Goal: Information Seeking & Learning: Learn about a topic

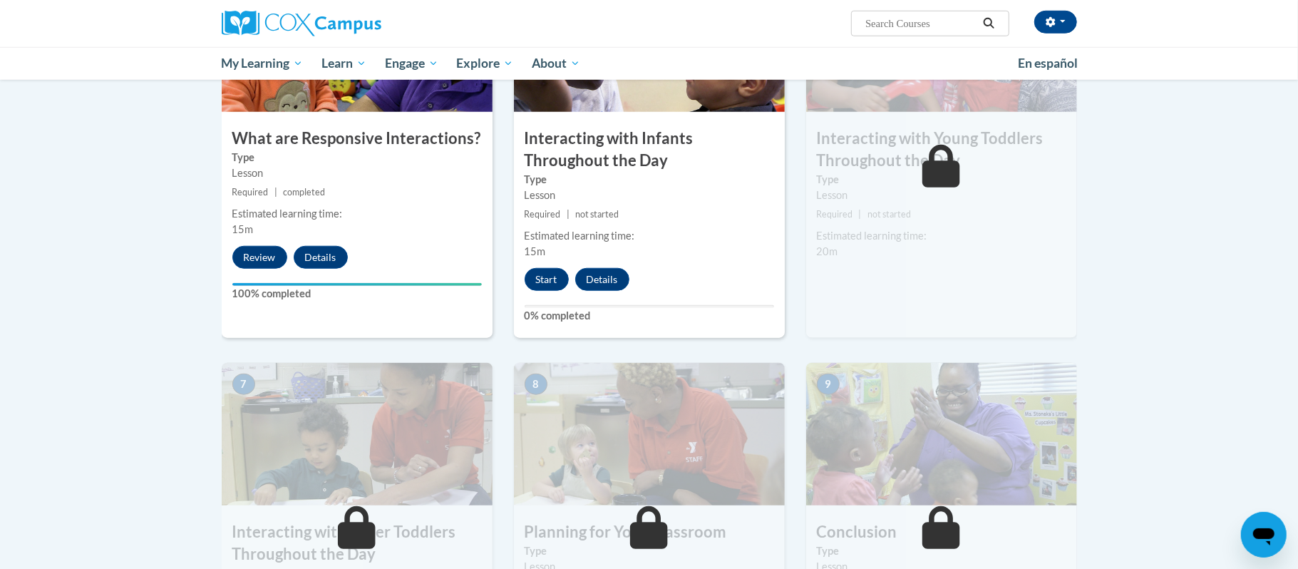
scroll to position [798, 0]
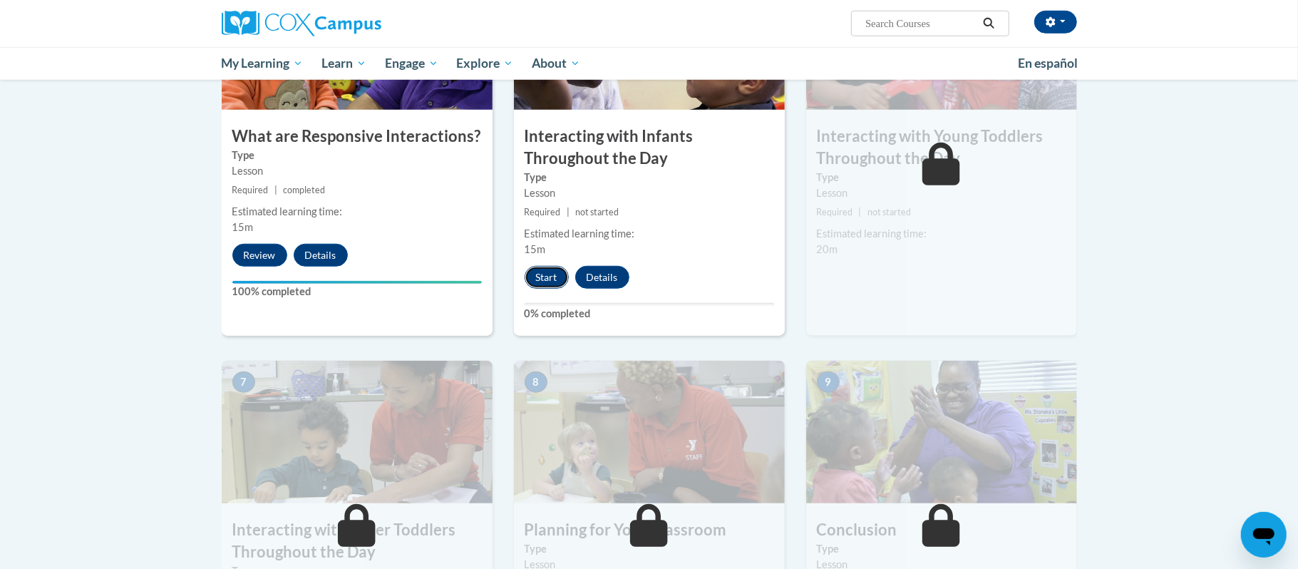
click at [543, 266] on button "Start" at bounding box center [547, 277] width 44 height 23
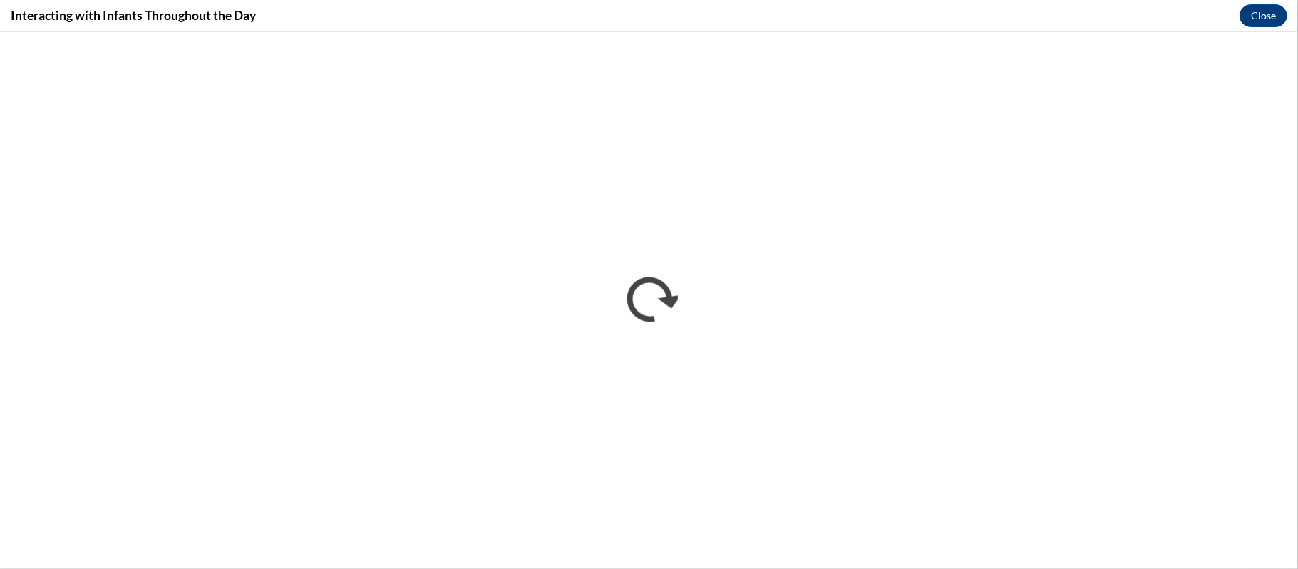
scroll to position [0, 0]
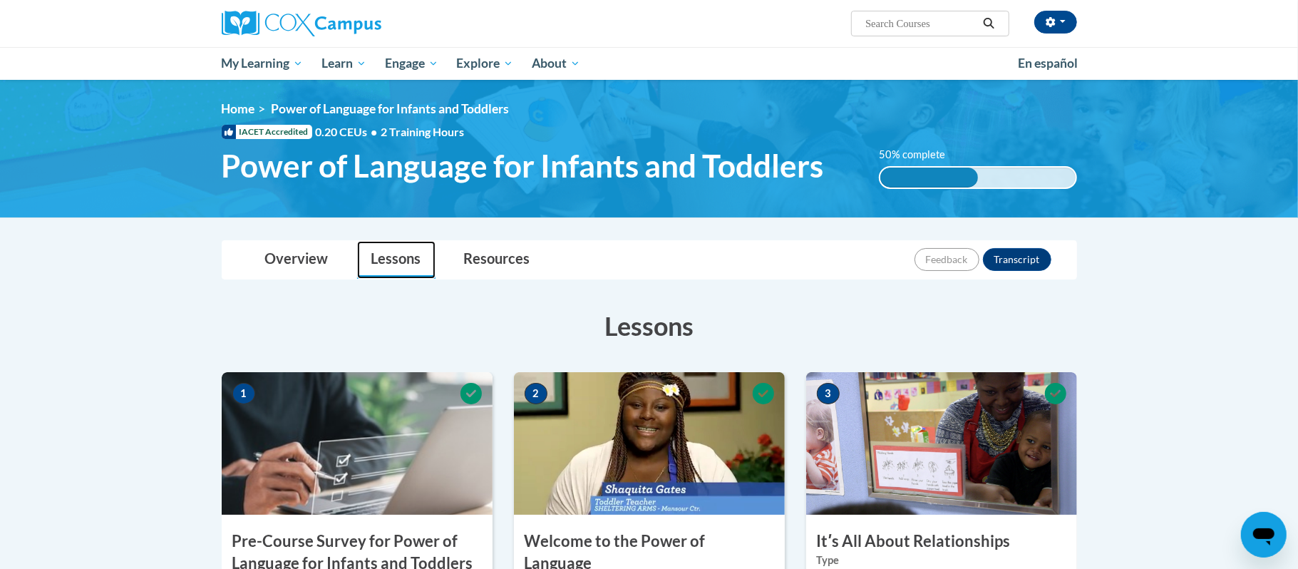
click at [394, 264] on link "Lessons" at bounding box center [396, 260] width 78 height 38
click at [384, 259] on link "Lessons" at bounding box center [396, 260] width 78 height 38
click at [634, 339] on h3 "Lessons" at bounding box center [649, 326] width 855 height 36
click at [286, 267] on link "Overview" at bounding box center [297, 260] width 92 height 38
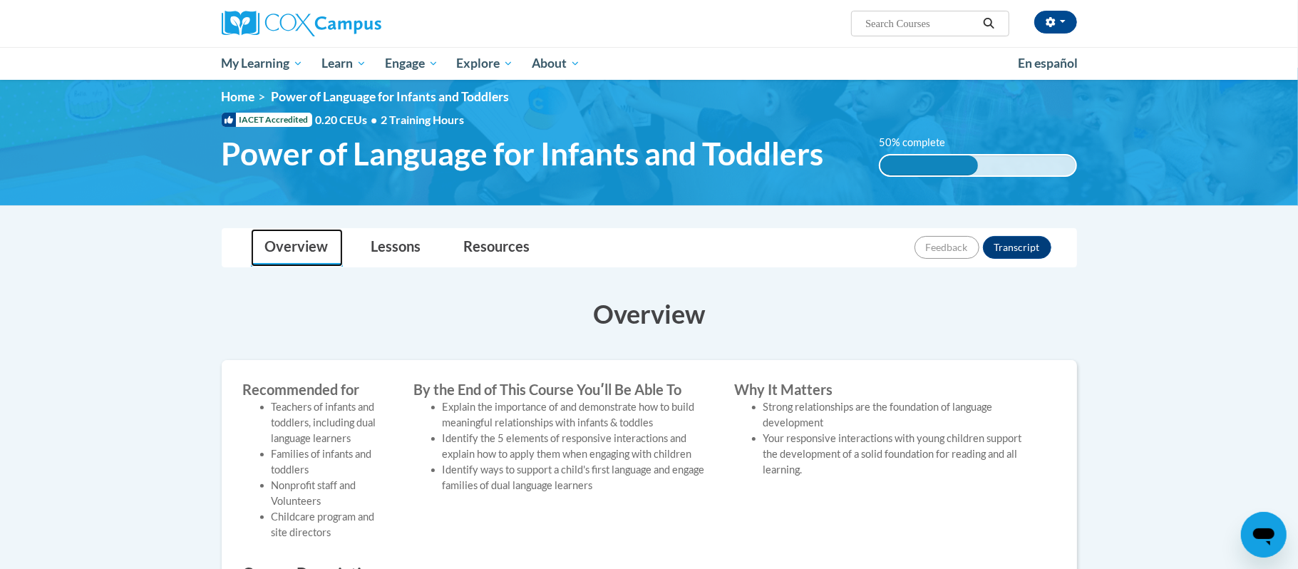
scroll to position [4, 0]
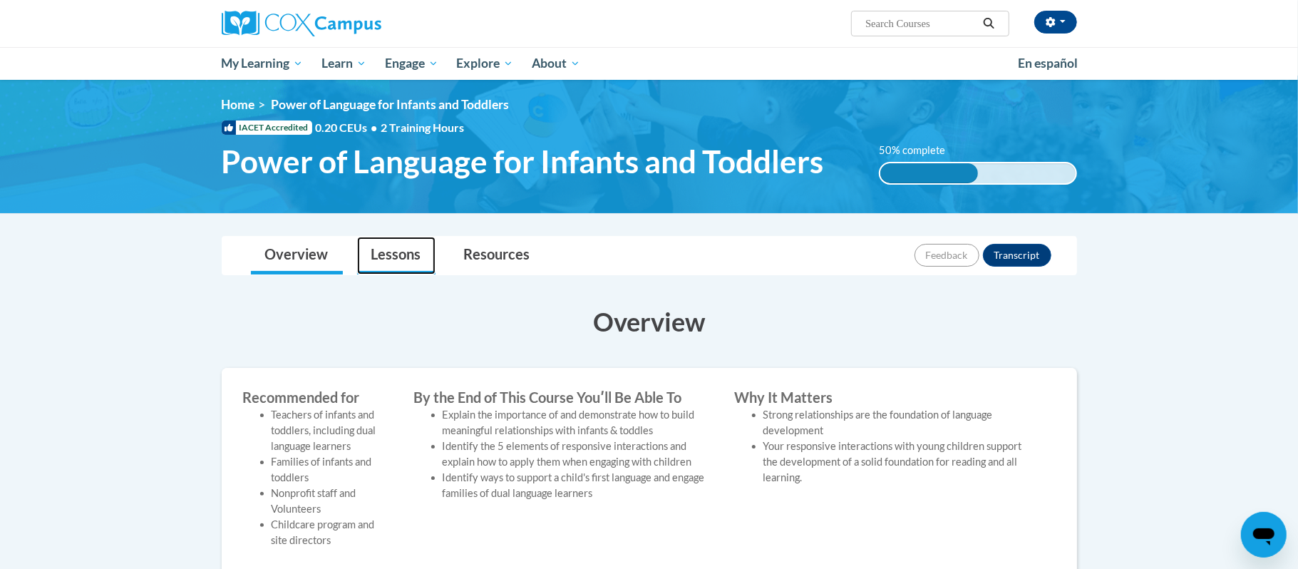
click at [385, 258] on link "Lessons" at bounding box center [396, 256] width 78 height 38
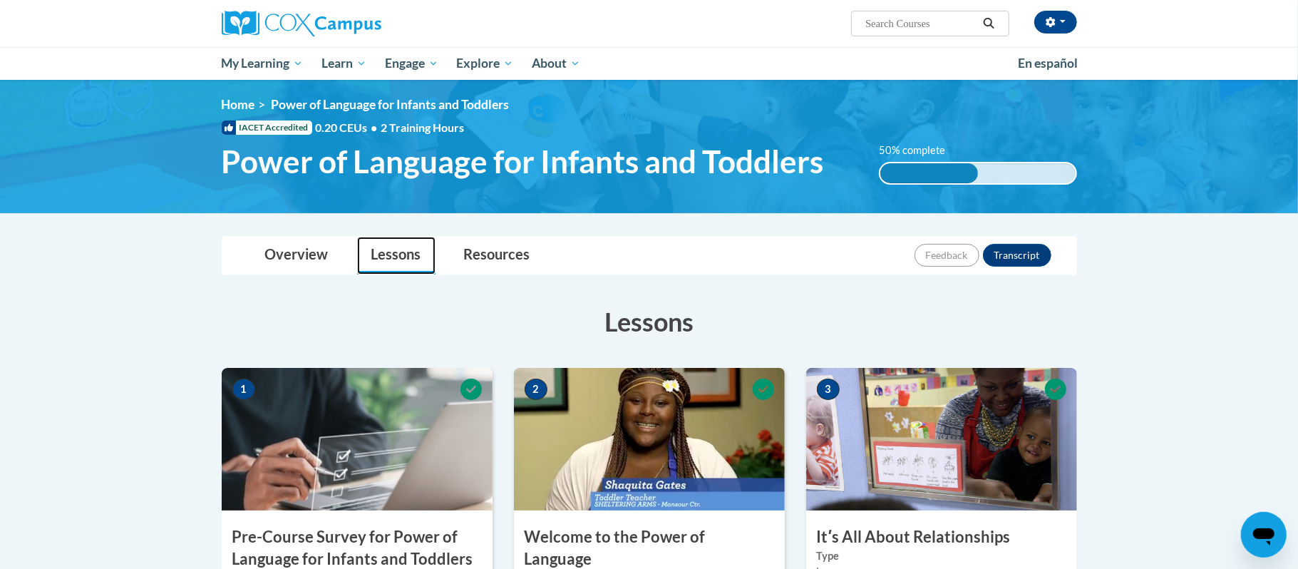
click at [393, 264] on link "Lessons" at bounding box center [396, 256] width 78 height 38
click at [386, 263] on link "Lessons" at bounding box center [396, 256] width 78 height 38
click at [491, 258] on link "Resources" at bounding box center [497, 256] width 95 height 38
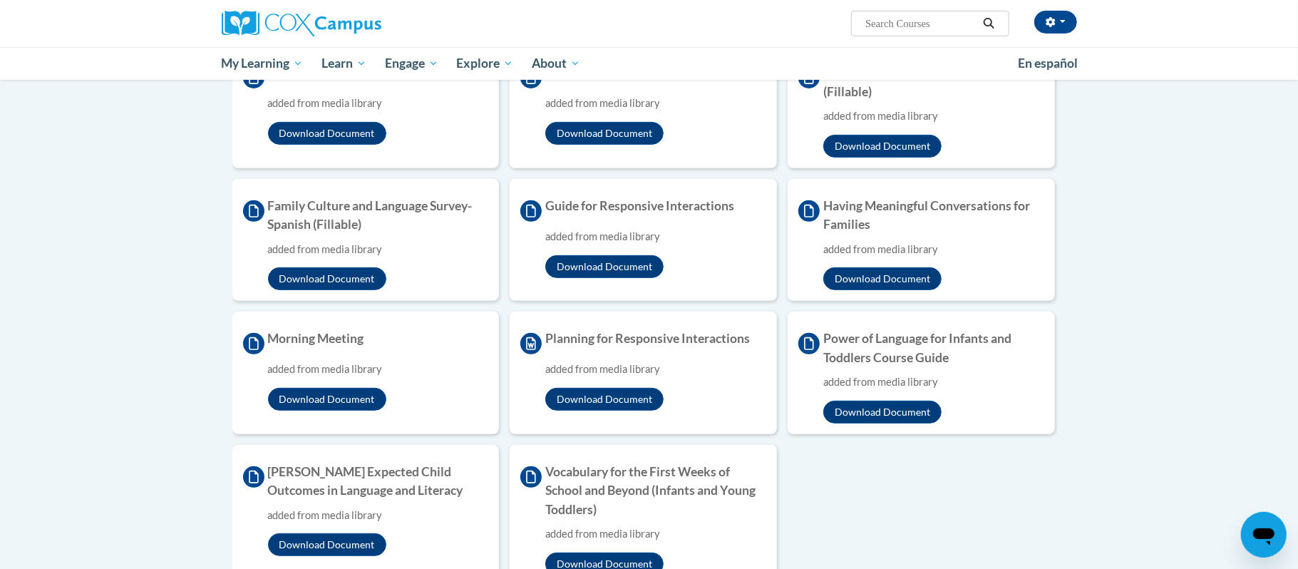
scroll to position [331, 0]
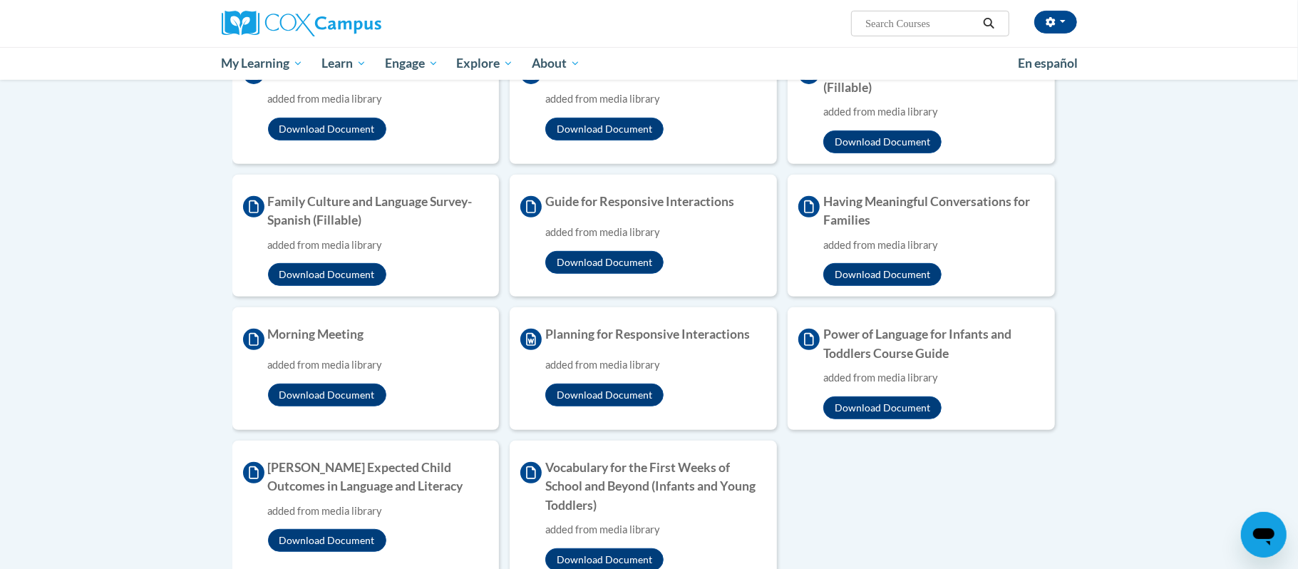
drag, startPoint x: 1274, startPoint y: 391, endPoint x: 1297, endPoint y: 492, distance: 103.1
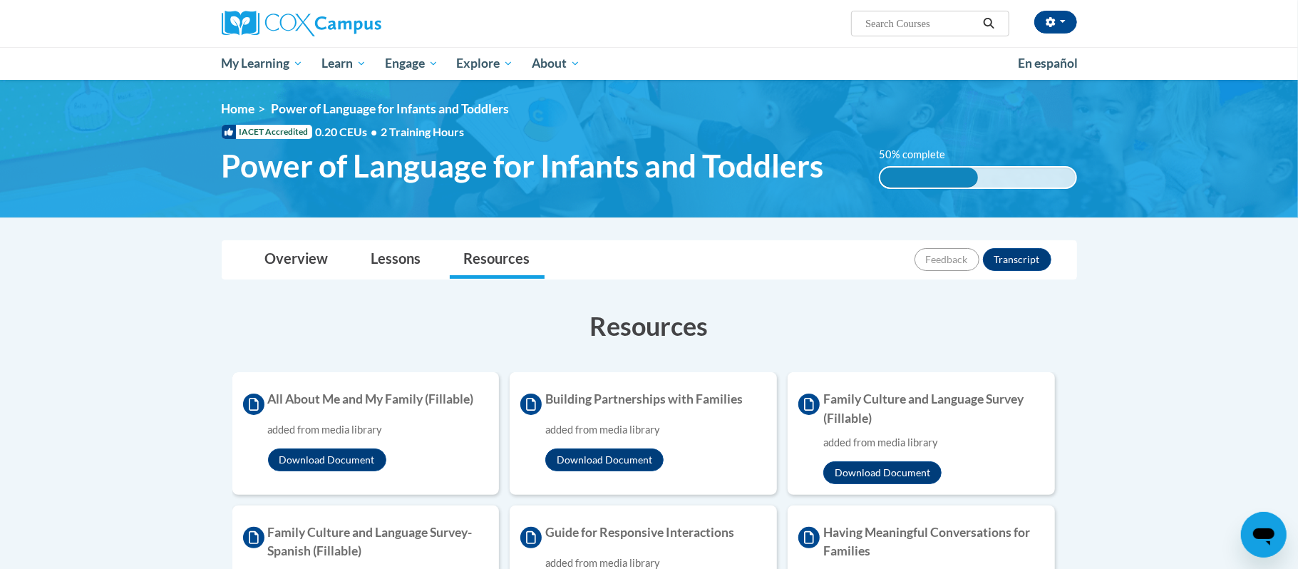
scroll to position [471, 0]
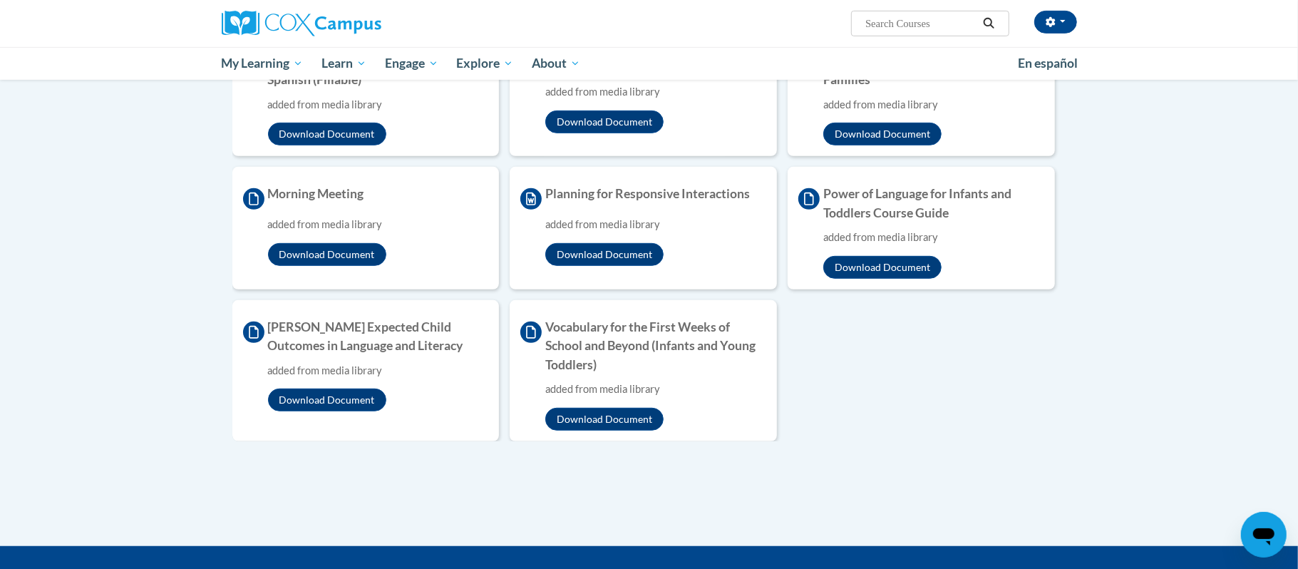
drag, startPoint x: 1294, startPoint y: 245, endPoint x: 1295, endPoint y: 473, distance: 228.1
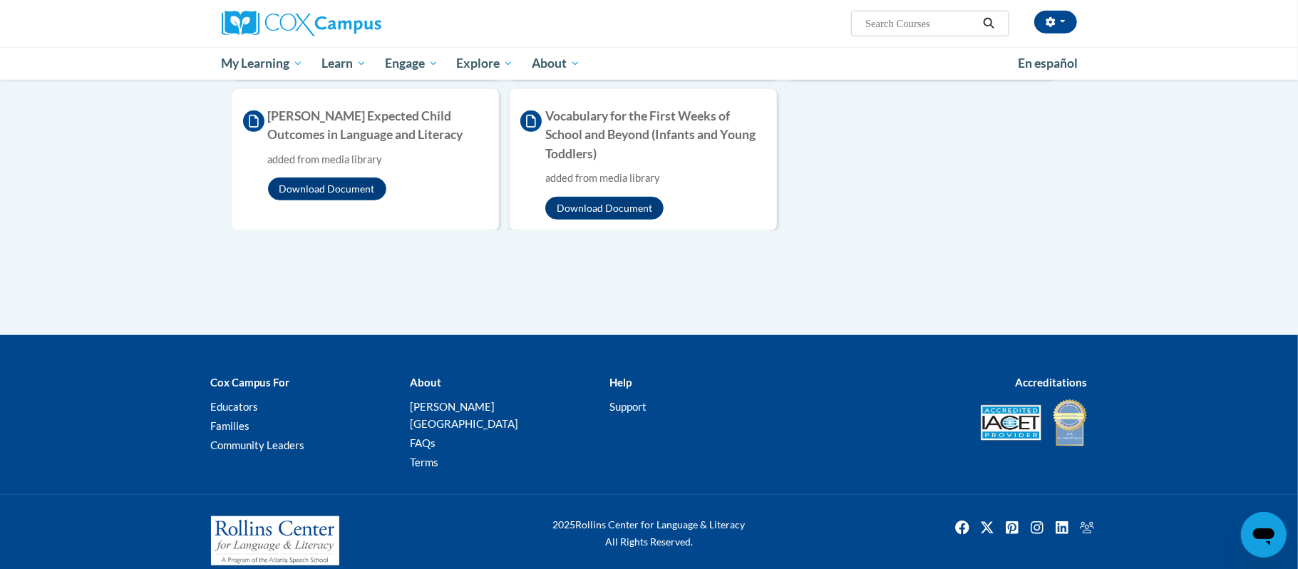
scroll to position [631, 0]
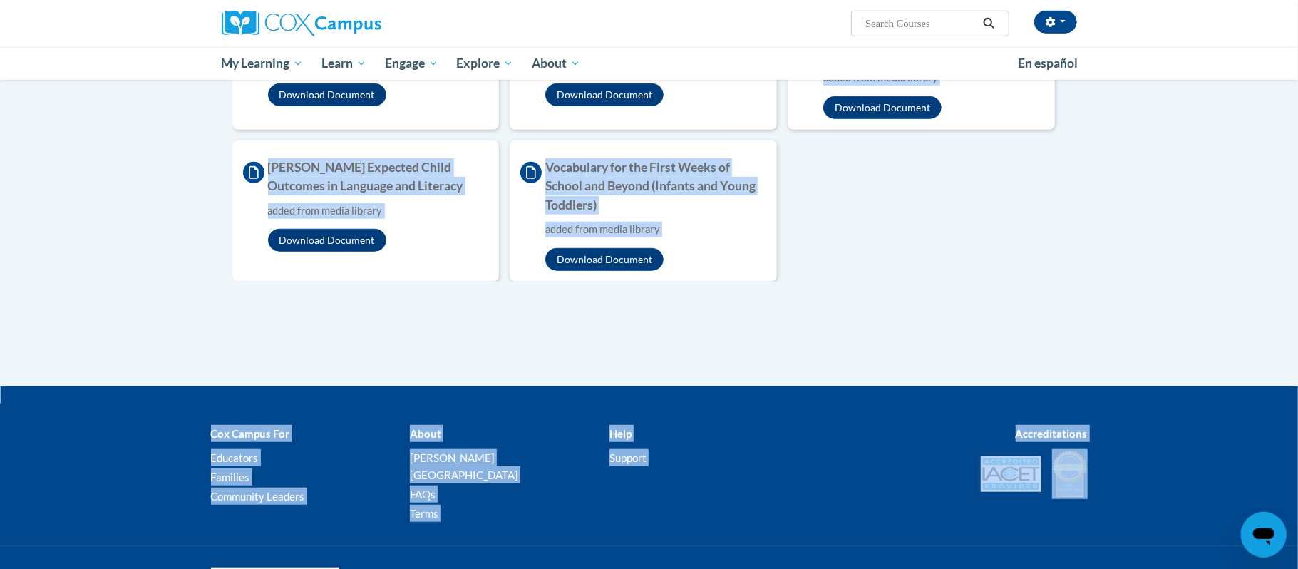
drag, startPoint x: 1277, startPoint y: 451, endPoint x: 1297, endPoint y: 302, distance: 150.3
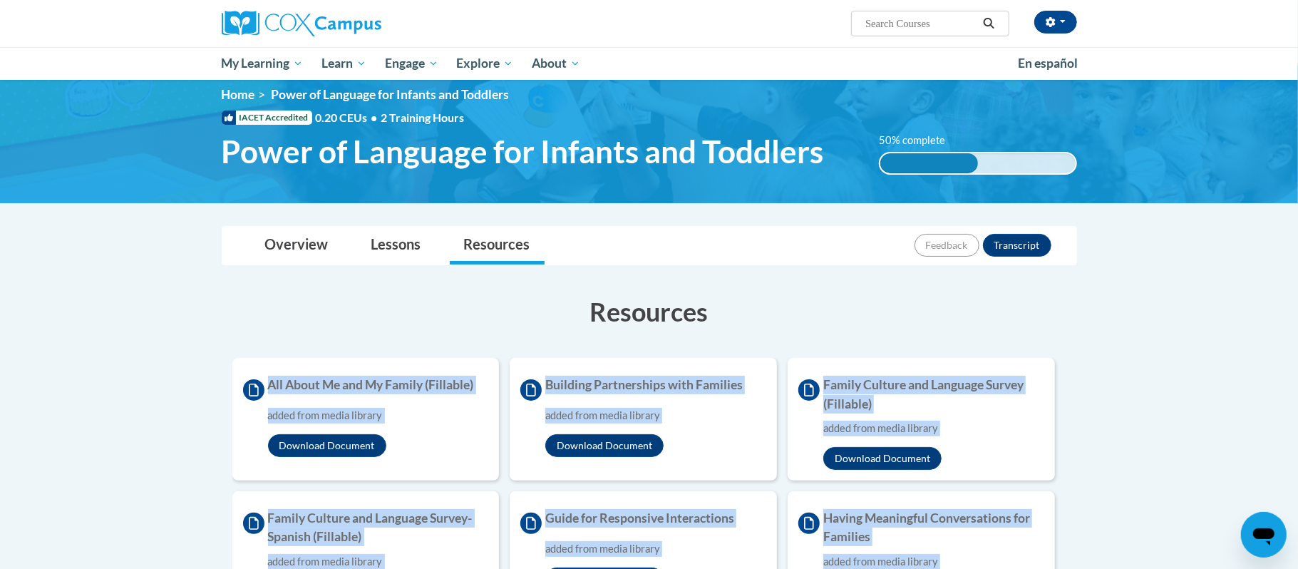
scroll to position [0, 0]
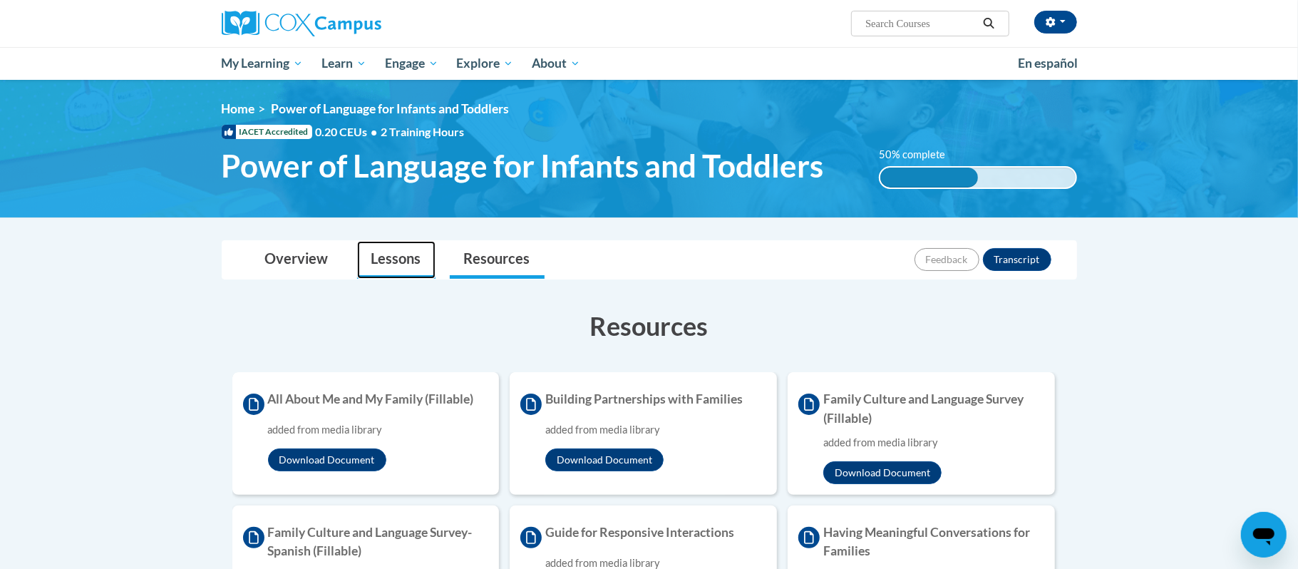
click at [408, 257] on link "Lessons" at bounding box center [396, 260] width 78 height 38
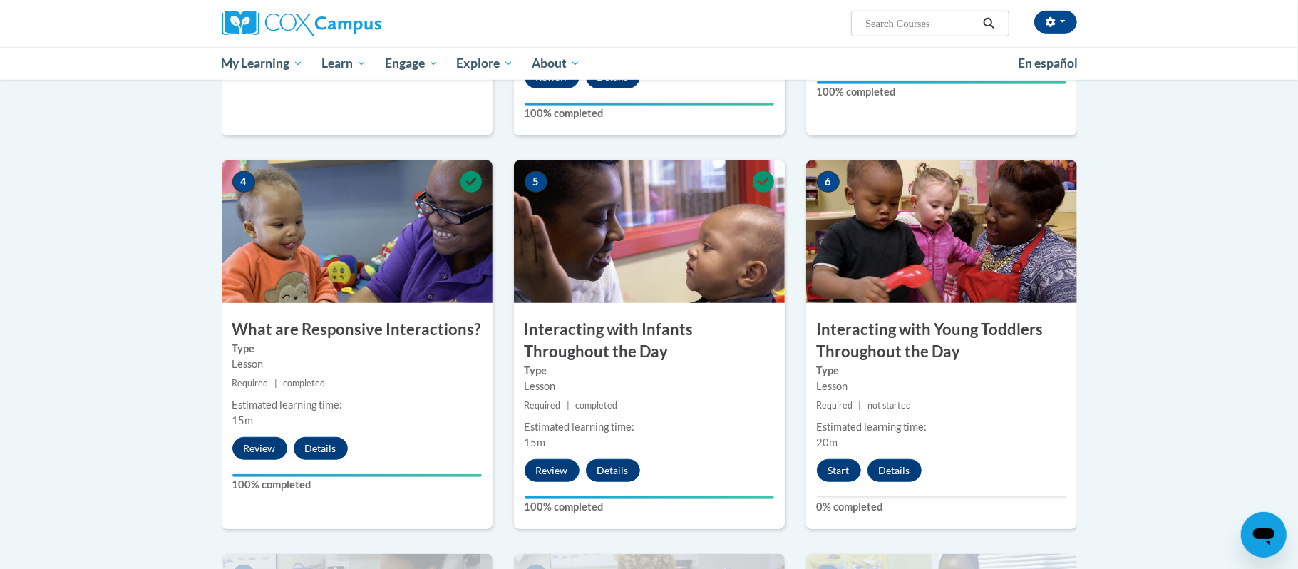
scroll to position [608, 0]
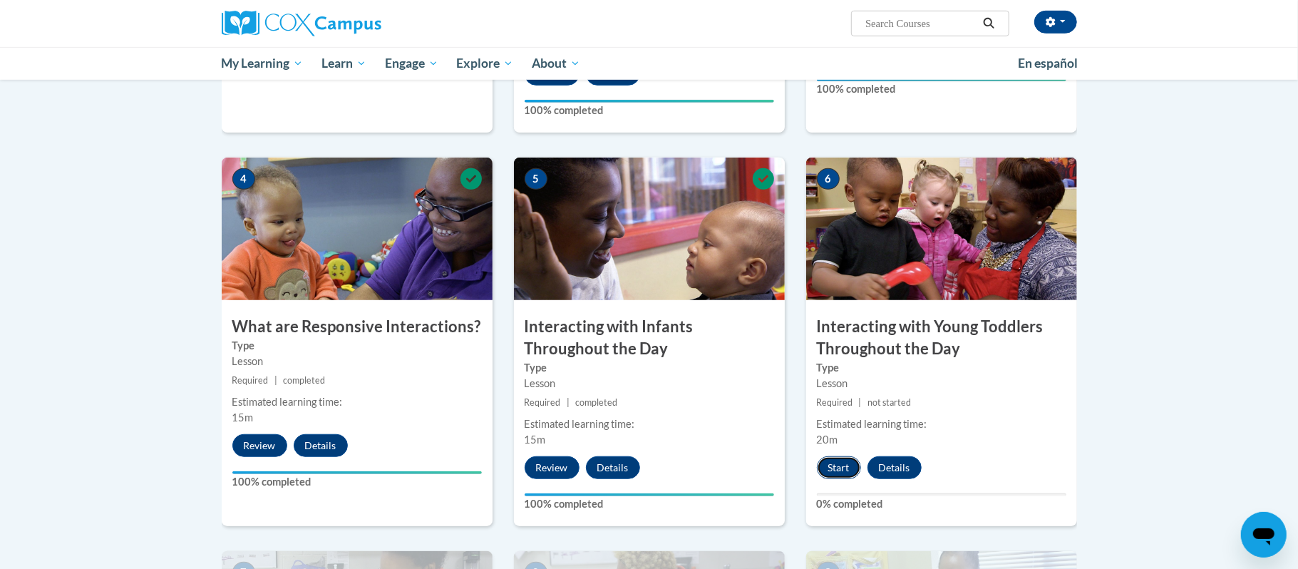
click at [839, 456] on button "Start" at bounding box center [839, 467] width 44 height 23
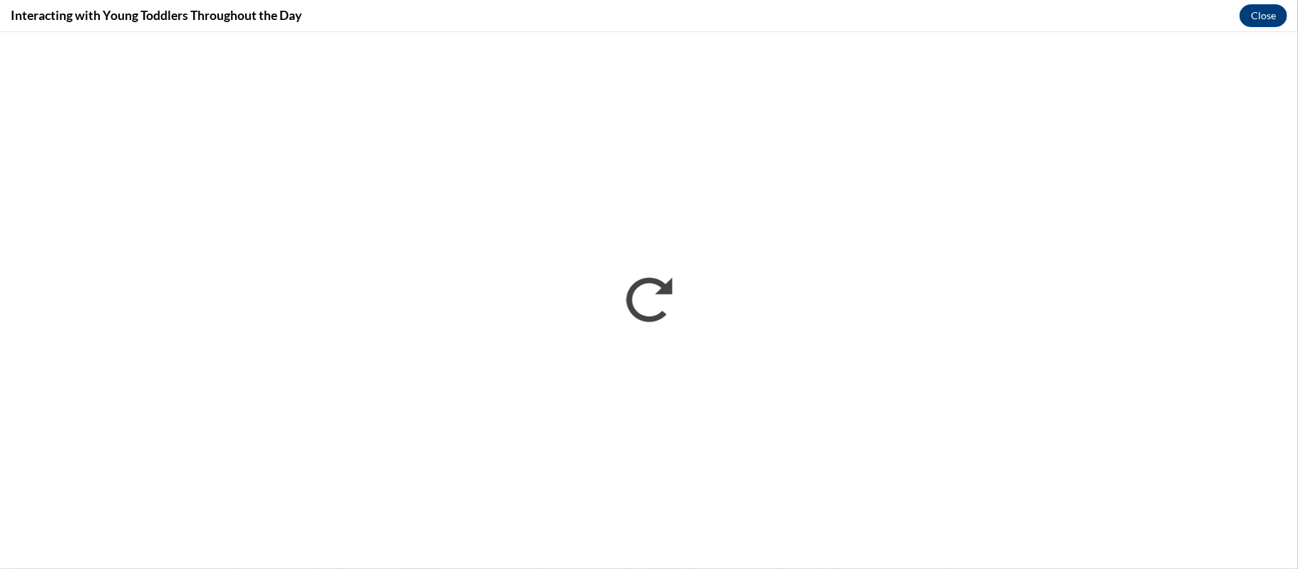
scroll to position [0, 0]
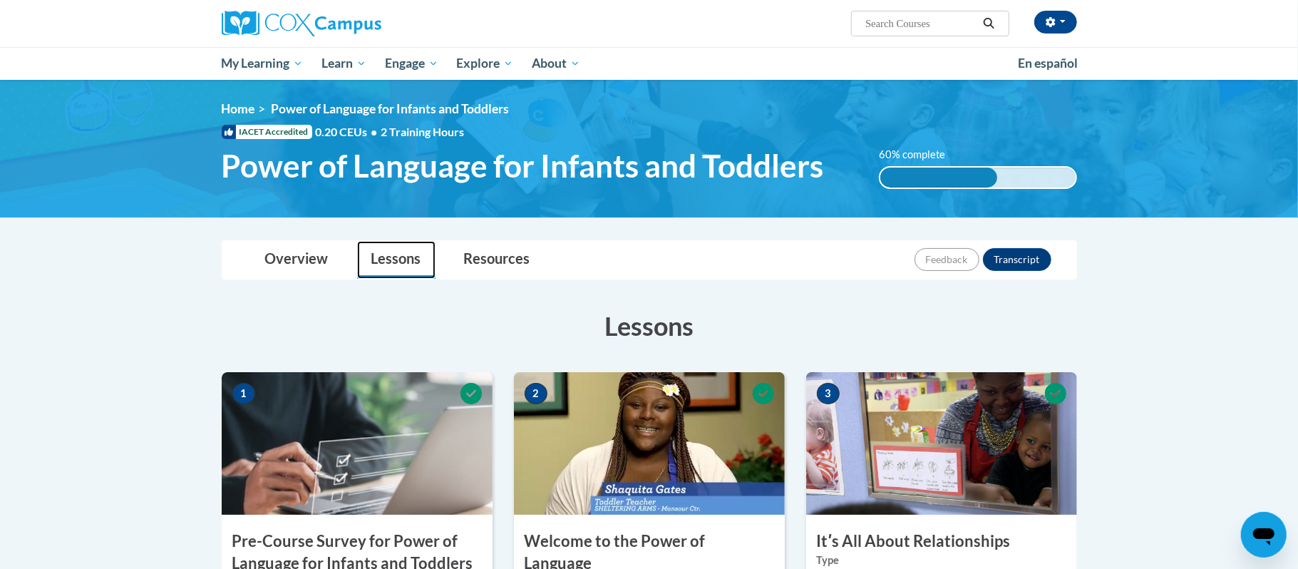
click at [400, 274] on link "Lessons" at bounding box center [396, 260] width 78 height 38
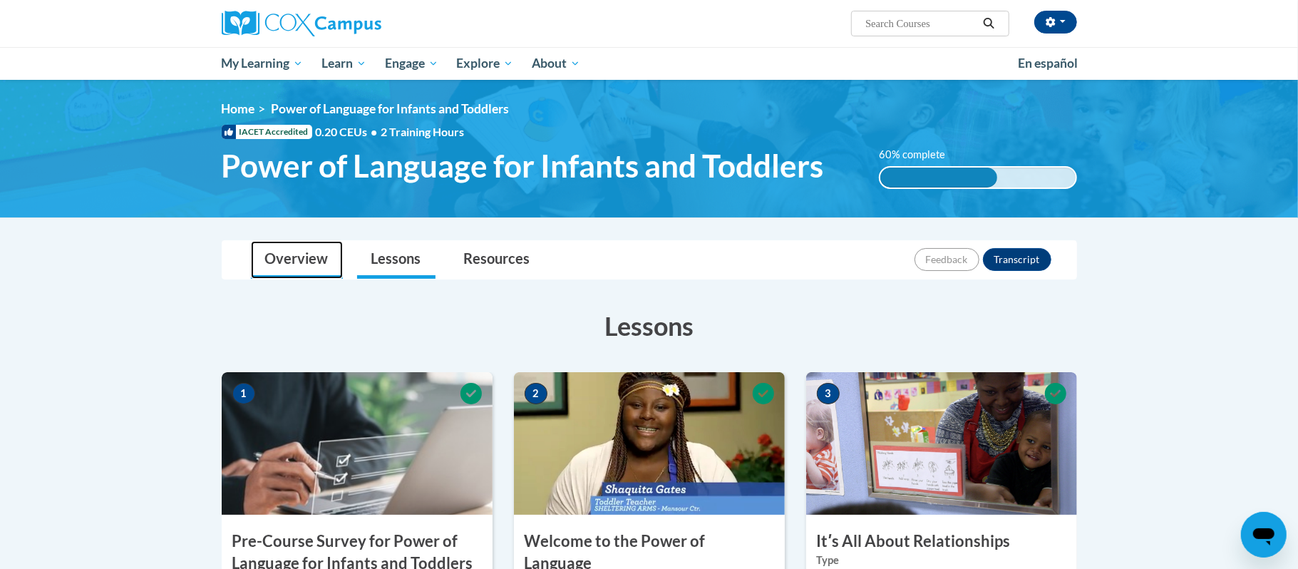
click at [288, 267] on link "Overview" at bounding box center [297, 260] width 92 height 38
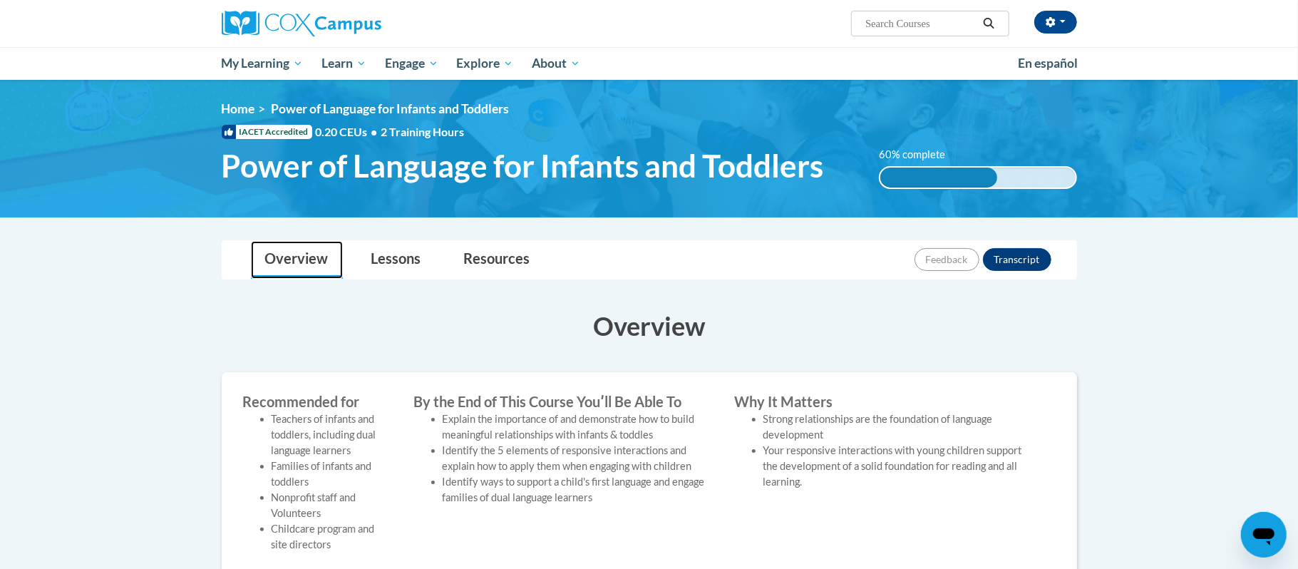
click at [277, 265] on link "Overview" at bounding box center [297, 260] width 92 height 38
click at [298, 262] on link "Overview" at bounding box center [297, 260] width 92 height 38
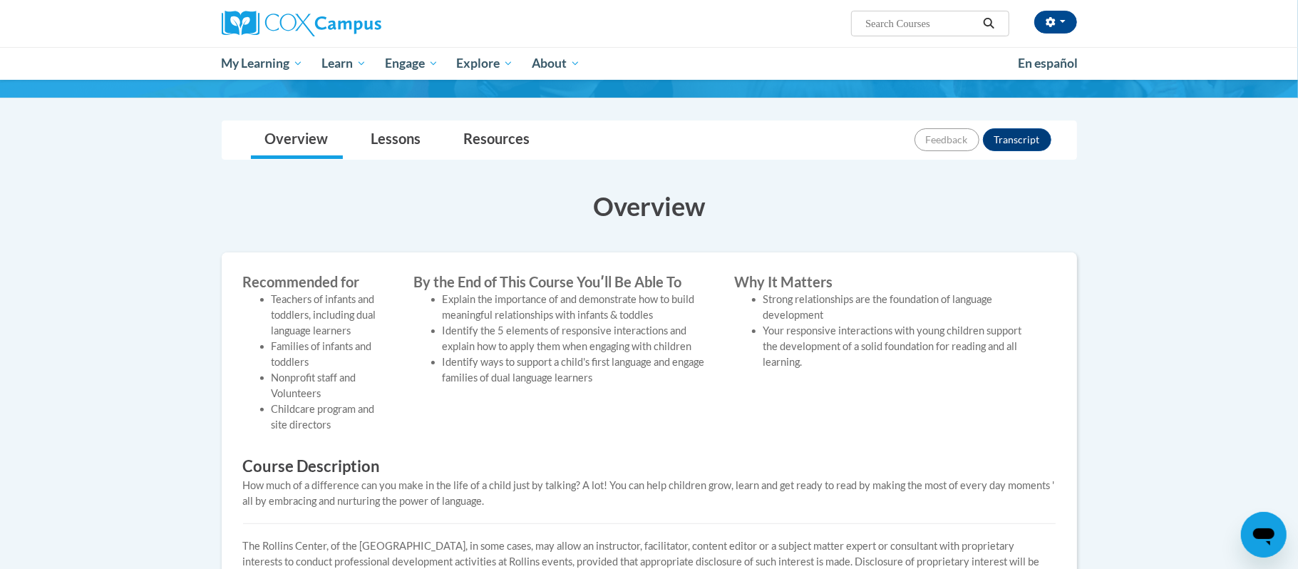
click at [1267, 341] on body "[PERSON_NAME] (Central Daylight Time GMT-0500 ) My Profile Inbox My Transcripts…" at bounding box center [649, 455] width 1298 height 1150
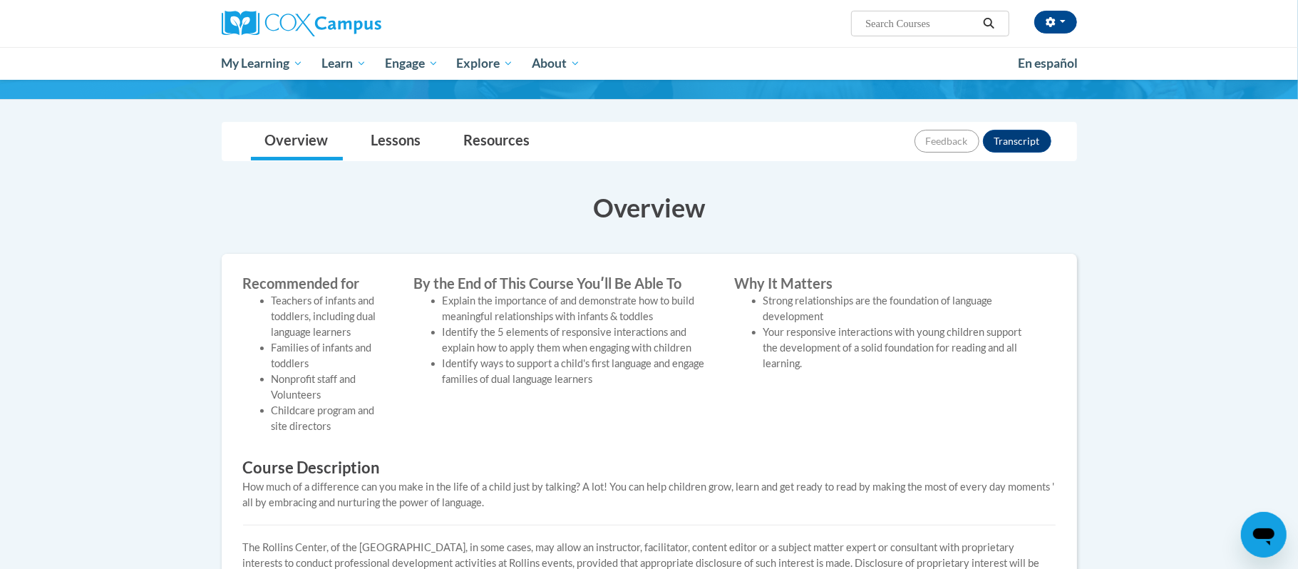
scroll to position [274, 0]
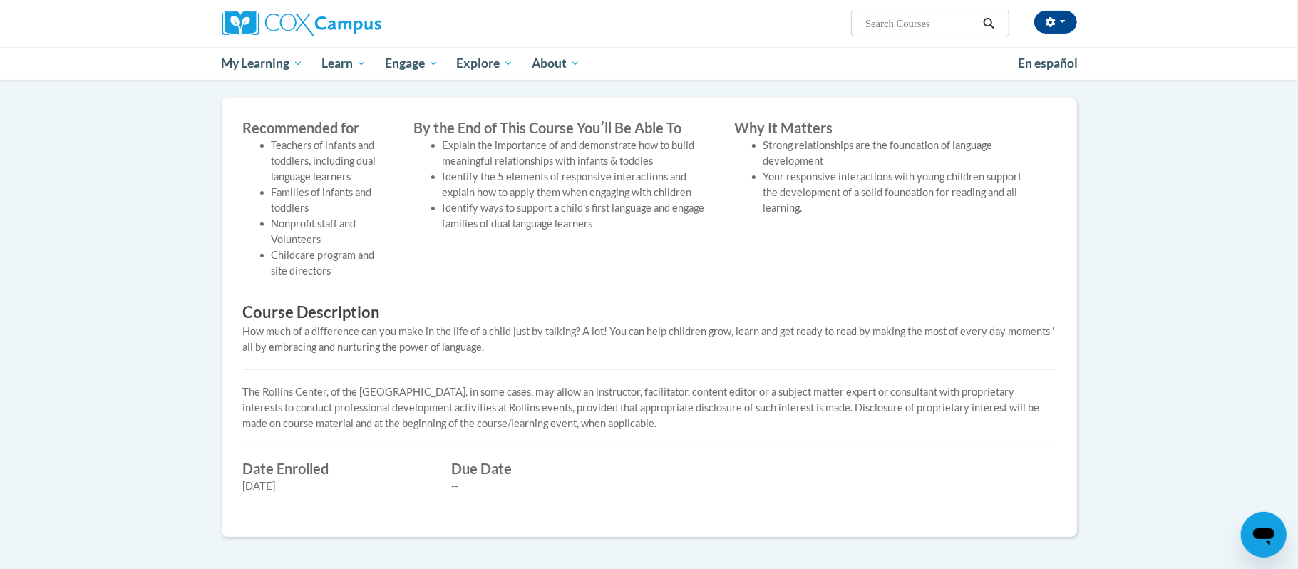
drag, startPoint x: 1297, startPoint y: 323, endPoint x: 1288, endPoint y: 401, distance: 78.2
click at [1288, 295] on html "[PERSON_NAME] (Central Daylight Time GMT-0500 ) My Profile Inbox My Transcripts…" at bounding box center [649, 10] width 1298 height 569
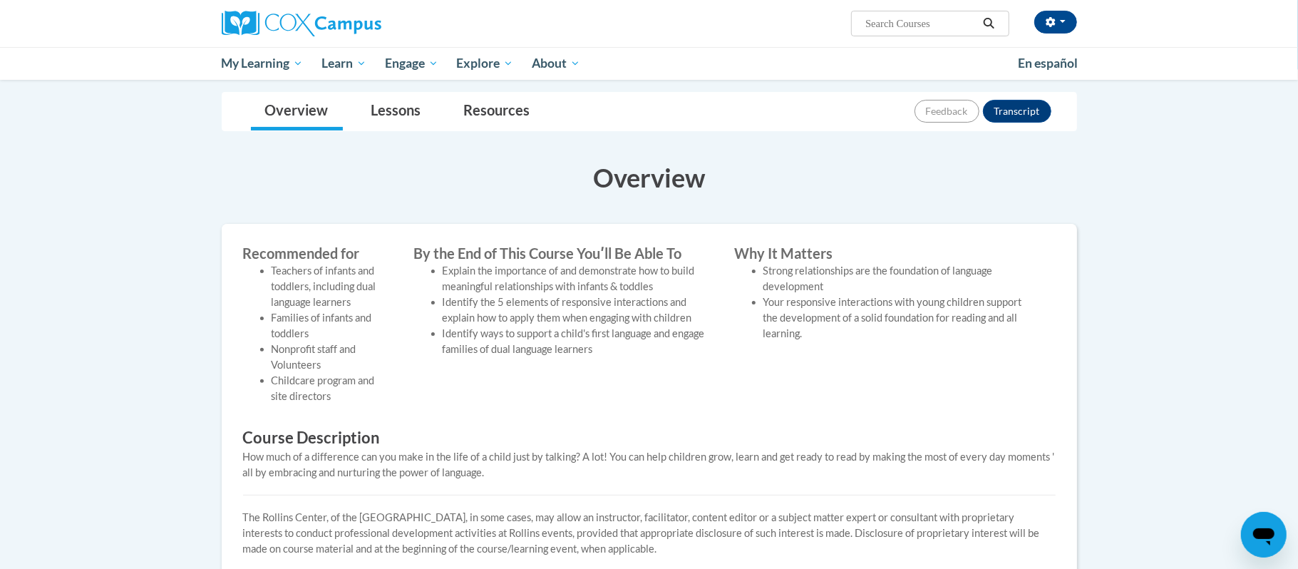
scroll to position [135, 0]
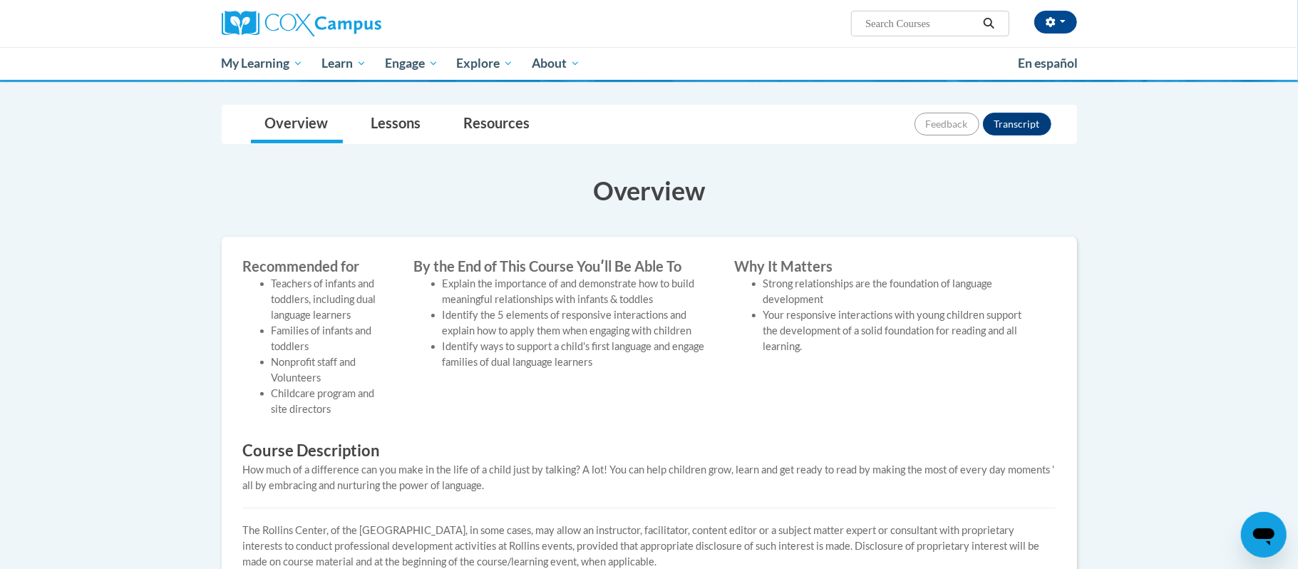
click at [627, 201] on h3 "Overview" at bounding box center [649, 190] width 855 height 36
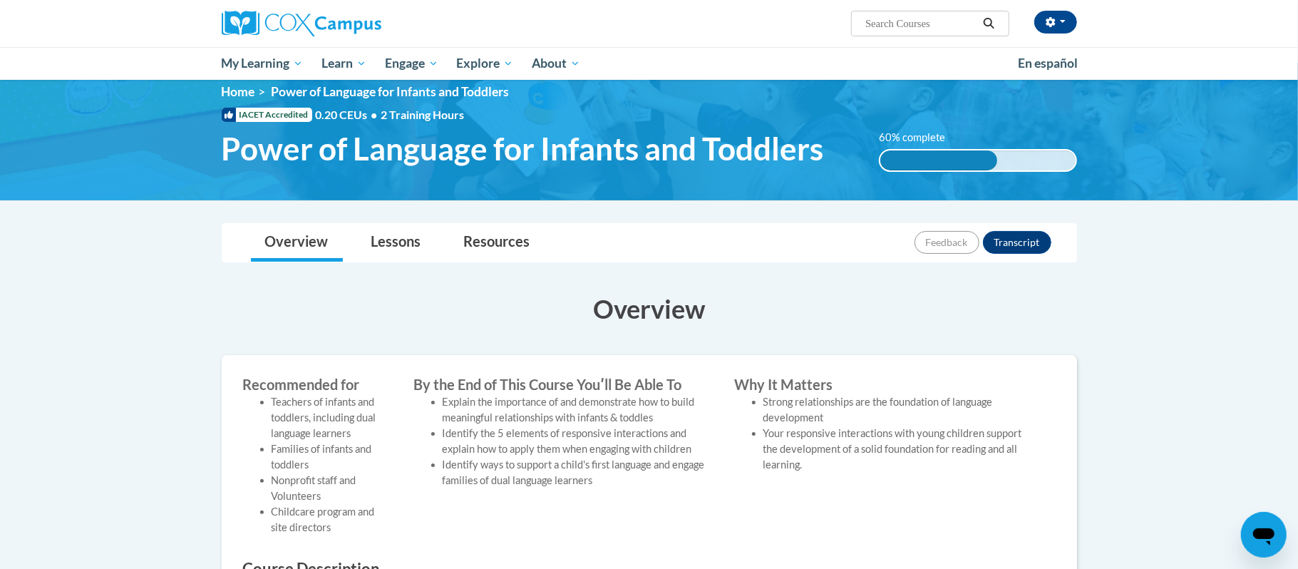
scroll to position [0, 0]
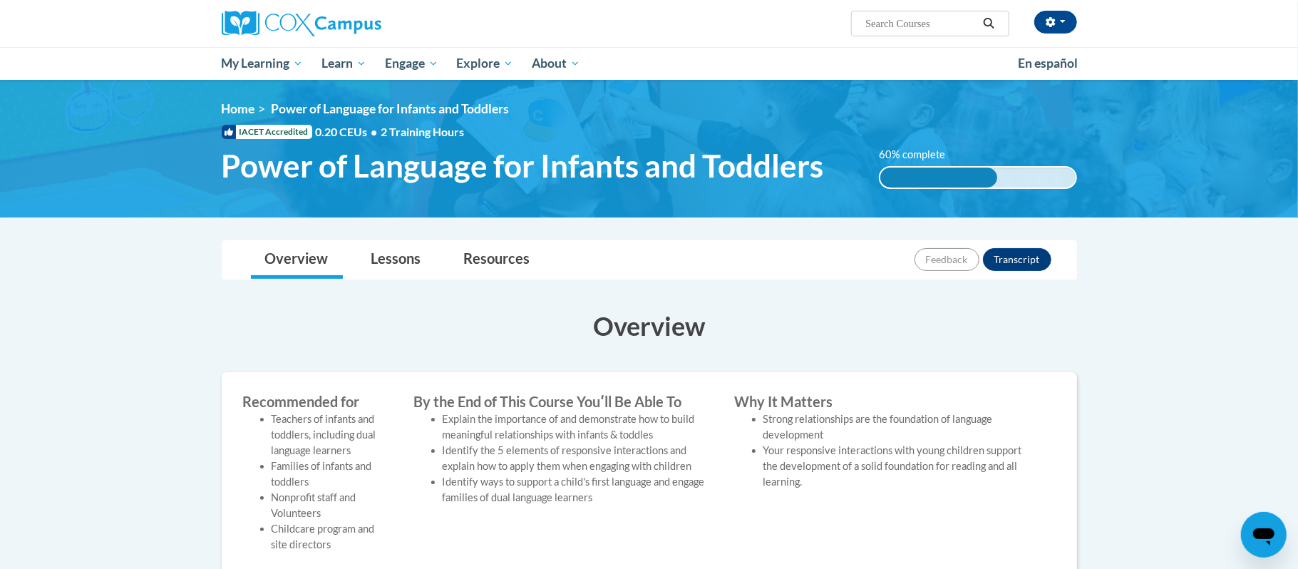
click at [294, 441] on li "Teachers of infants and toddlers, including dual language learners" at bounding box center [332, 434] width 121 height 47
click at [279, 407] on label "Recommended for" at bounding box center [318, 401] width 150 height 16
click at [637, 331] on h3 "Overview" at bounding box center [649, 326] width 855 height 36
click at [383, 261] on link "Lessons" at bounding box center [396, 260] width 78 height 38
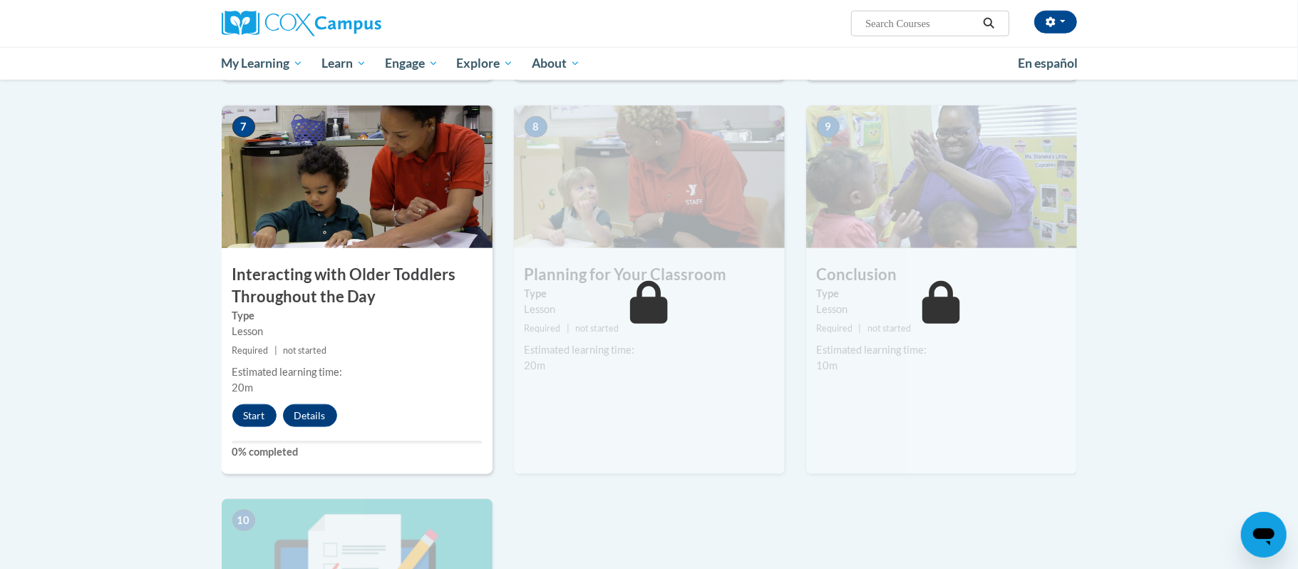
scroll to position [1058, 0]
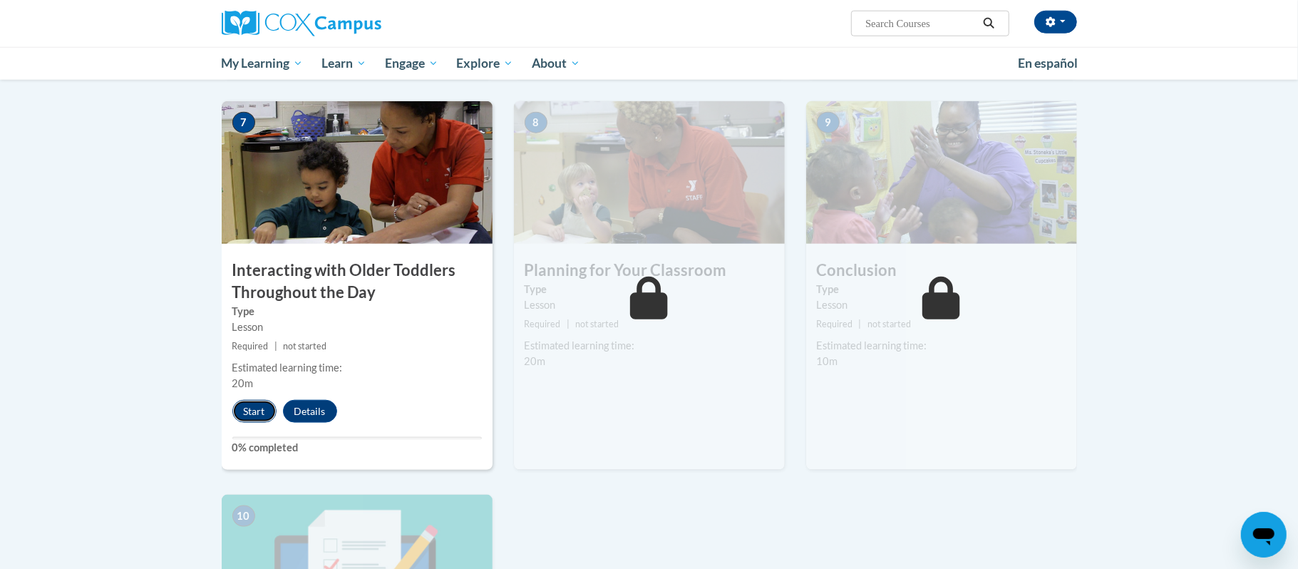
click at [249, 400] on button "Start" at bounding box center [254, 411] width 44 height 23
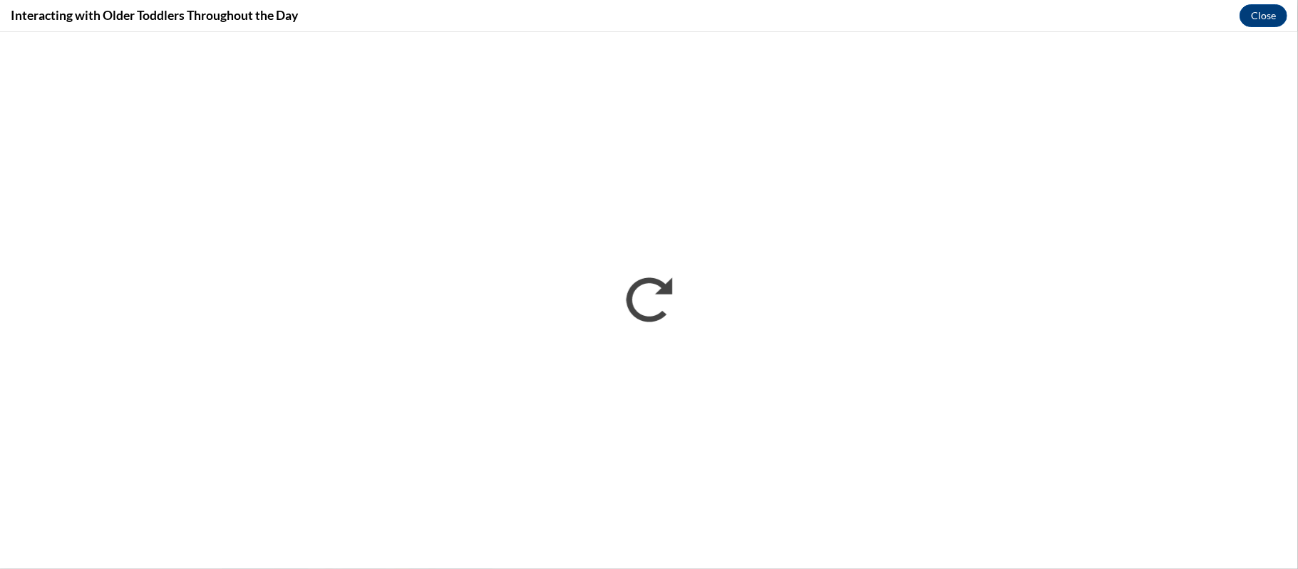
scroll to position [0, 0]
